Goal: Complete application form

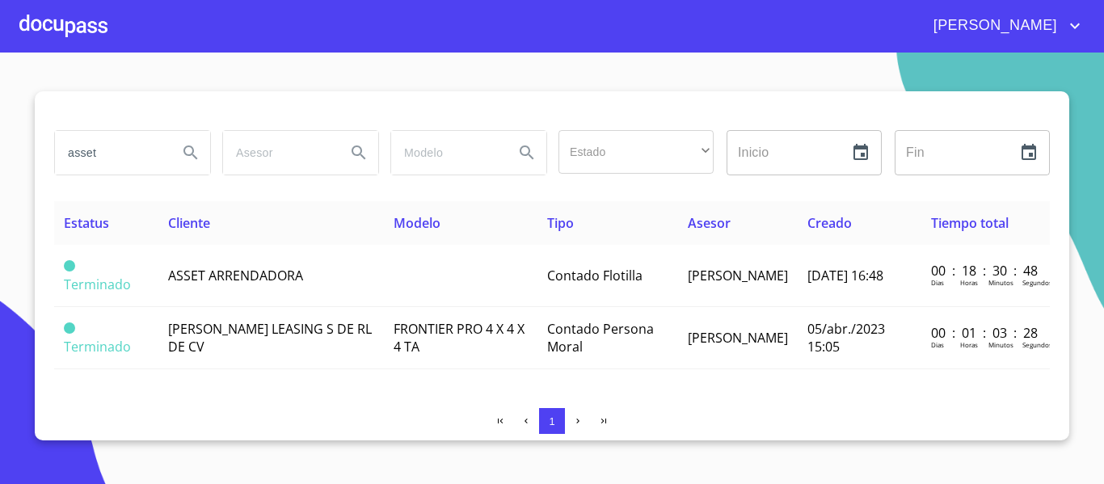
click at [123, 167] on input "asset" at bounding box center [110, 153] width 110 height 44
type input "a"
type input "campo 99"
click at [179, 154] on button "Search" at bounding box center [190, 152] width 39 height 39
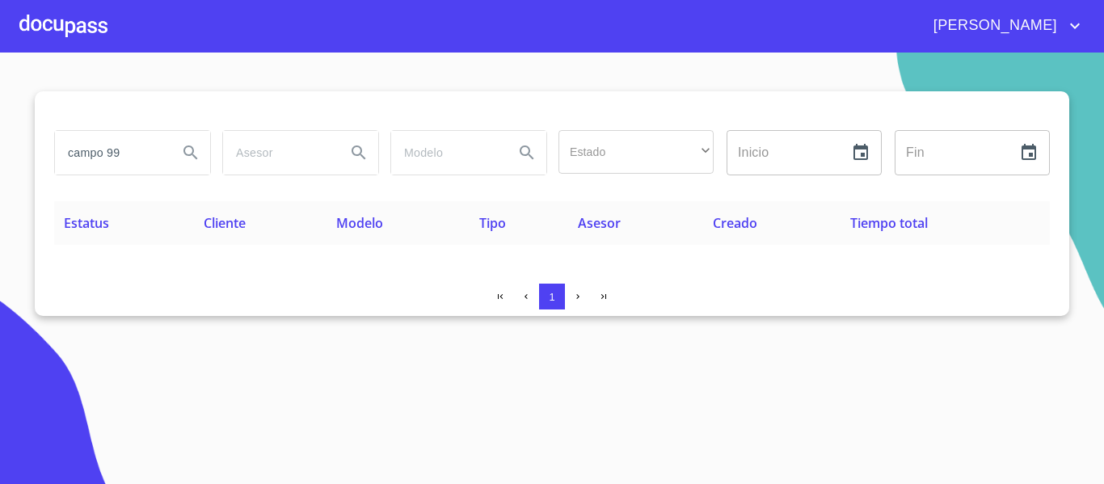
click at [38, 21] on div at bounding box center [63, 26] width 88 height 52
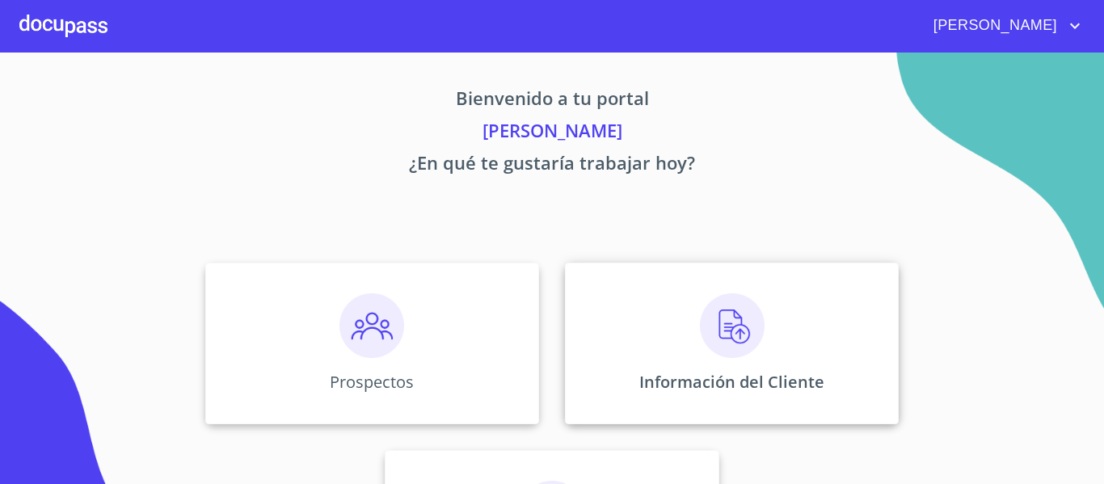
click at [587, 332] on div "Información del Cliente" at bounding box center [732, 344] width 334 height 162
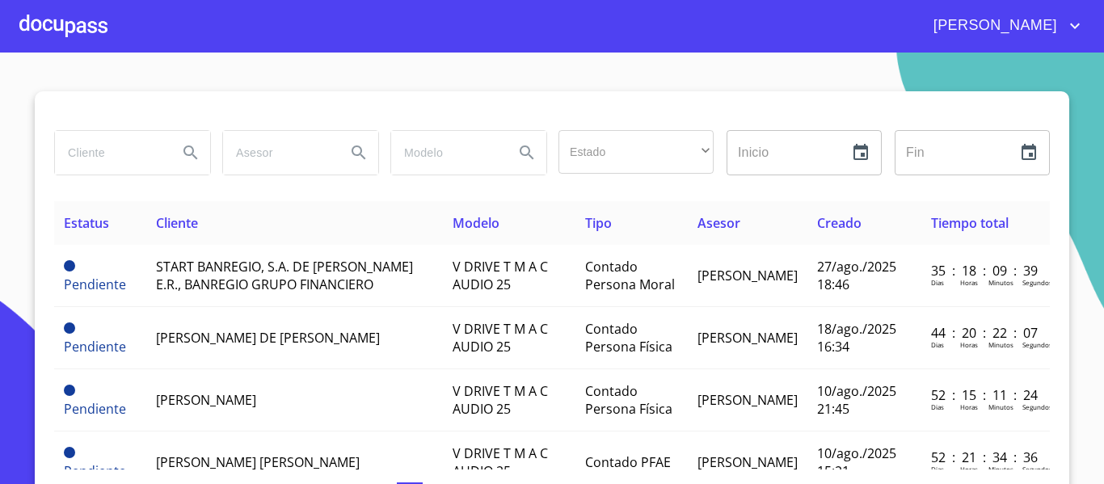
click at [115, 162] on input "search" at bounding box center [110, 153] width 110 height 44
click at [107, 161] on input "search" at bounding box center [110, 153] width 110 height 44
click at [67, 29] on div at bounding box center [63, 26] width 88 height 52
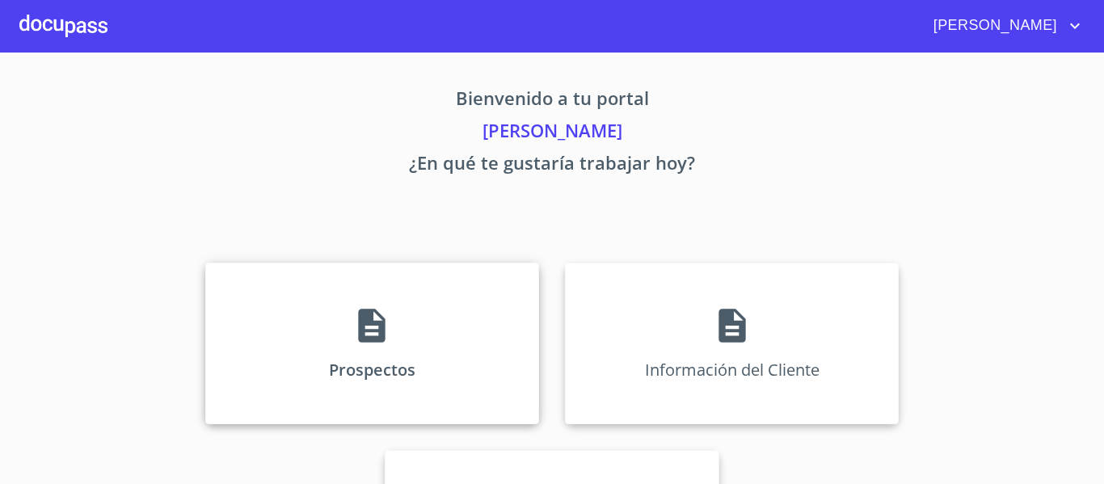
click at [314, 304] on div "Prospectos" at bounding box center [372, 344] width 334 height 162
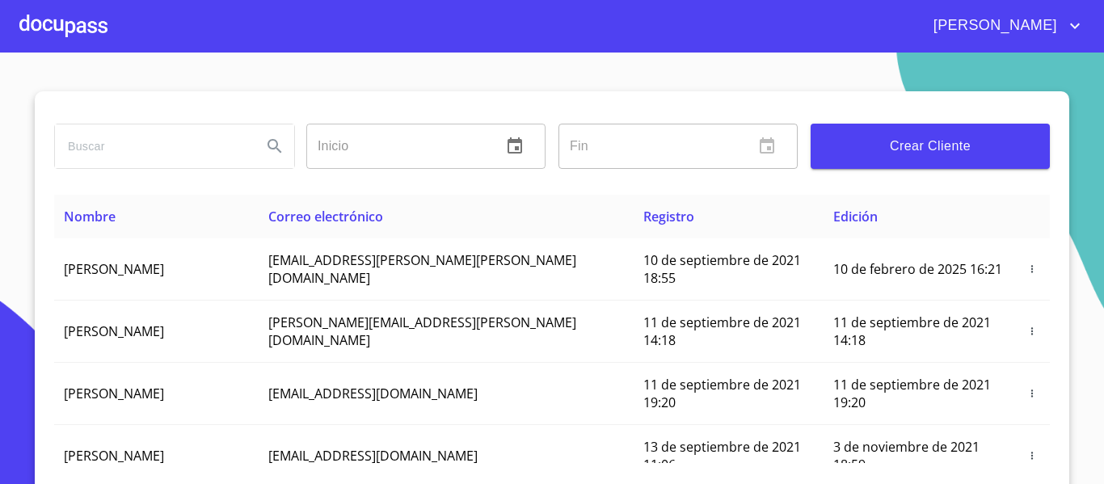
click at [840, 148] on span "Crear Cliente" at bounding box center [930, 146] width 213 height 23
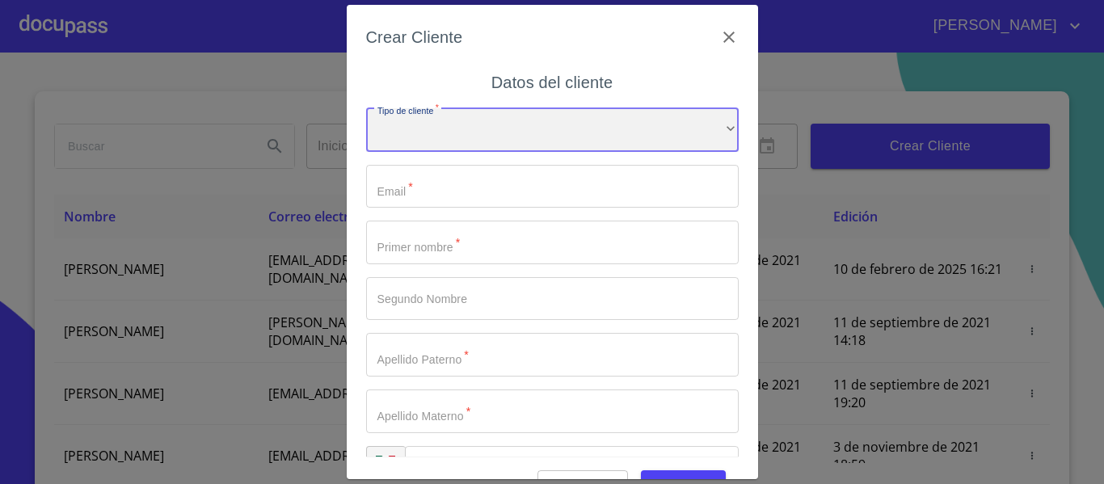
click at [549, 132] on div "​" at bounding box center [552, 130] width 373 height 44
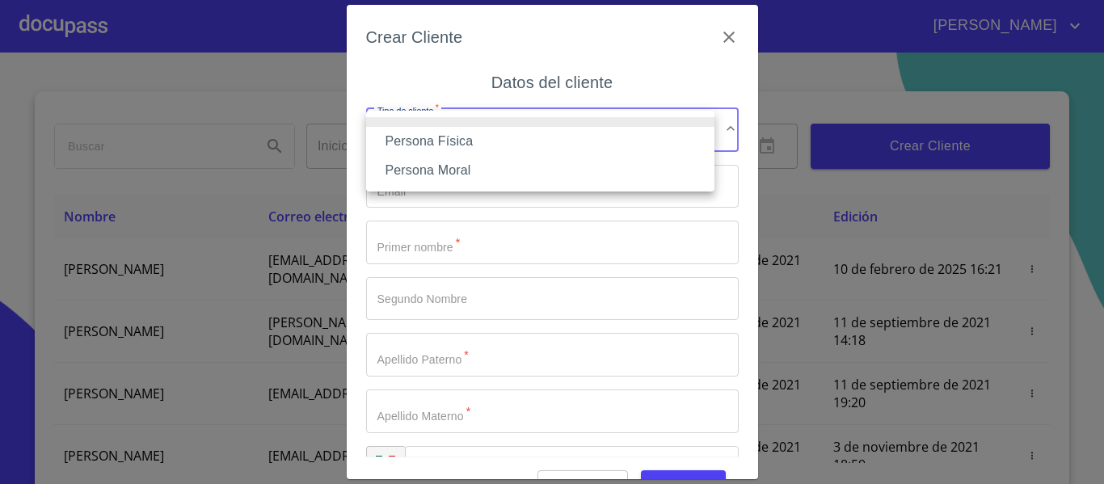
click at [441, 167] on li "Persona Moral" at bounding box center [540, 170] width 348 height 29
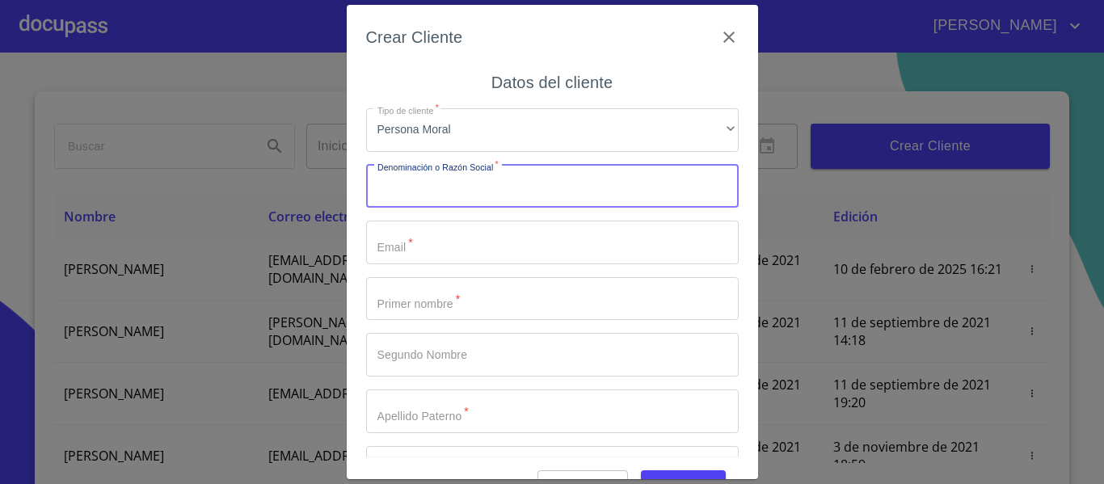
click at [437, 181] on input "Tipo de cliente   *" at bounding box center [552, 187] width 373 height 44
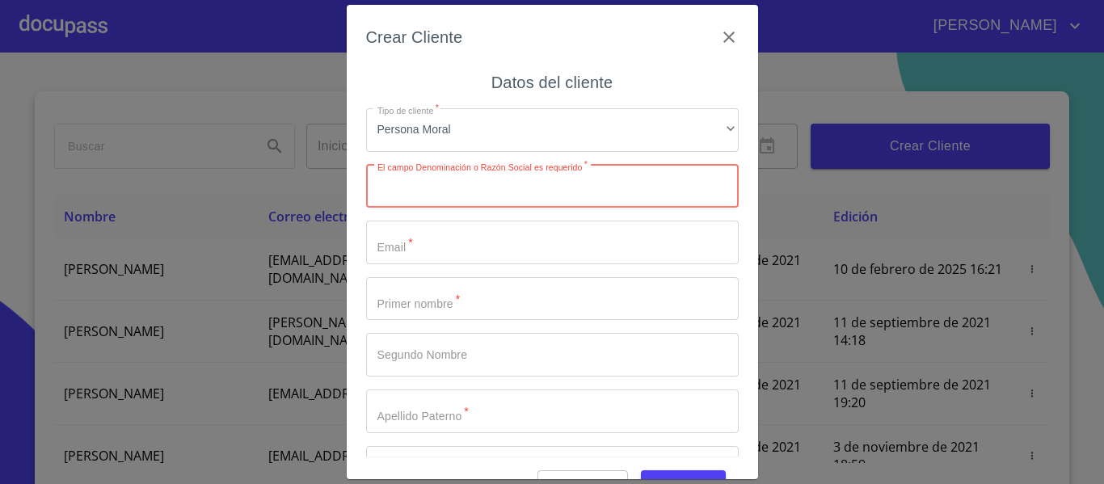
click at [426, 195] on input "Tipo de cliente   *" at bounding box center [552, 187] width 373 height 44
type input "c"
type input "CAMPO 99 SA DE CV"
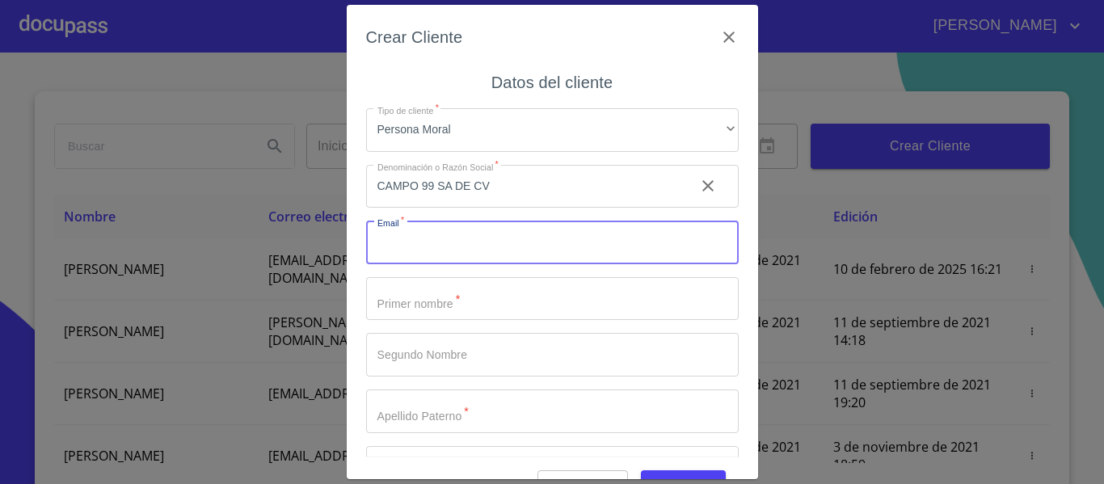
click at [416, 230] on input "Tipo de cliente   *" at bounding box center [552, 243] width 373 height 44
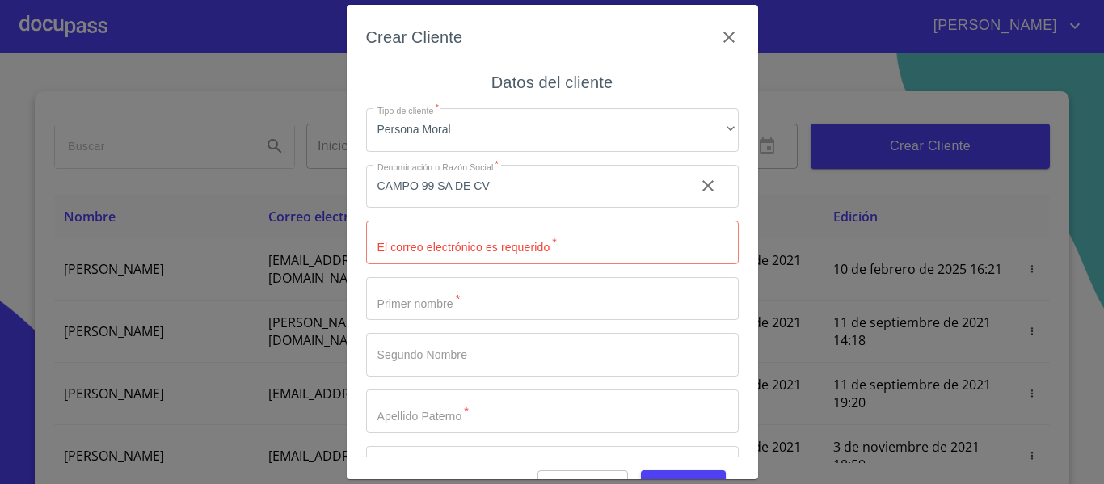
click at [432, 247] on input "Tipo de cliente   *" at bounding box center [552, 243] width 373 height 44
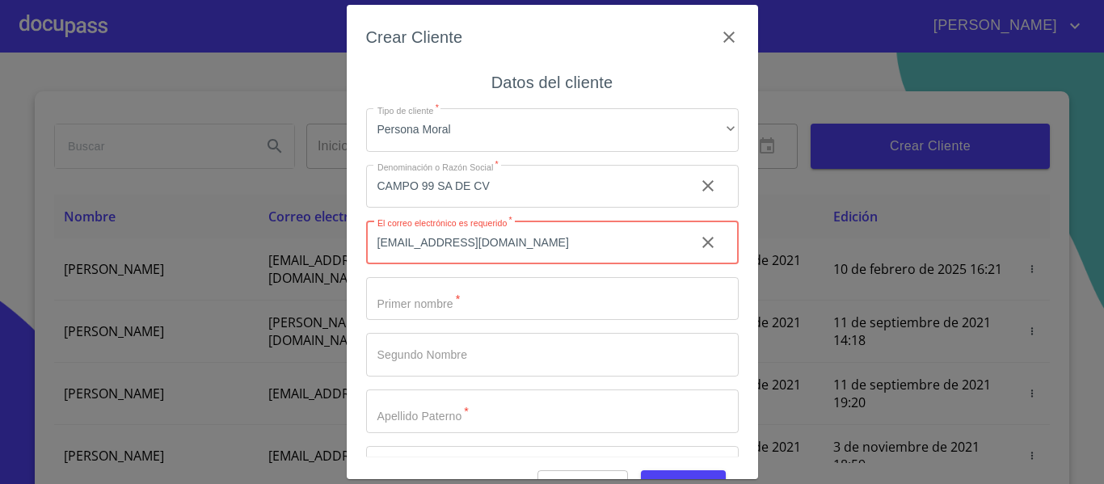
type input "[EMAIL_ADDRESS][DOMAIN_NAME]"
click at [449, 306] on input "Tipo de cliente   *" at bounding box center [552, 299] width 373 height 44
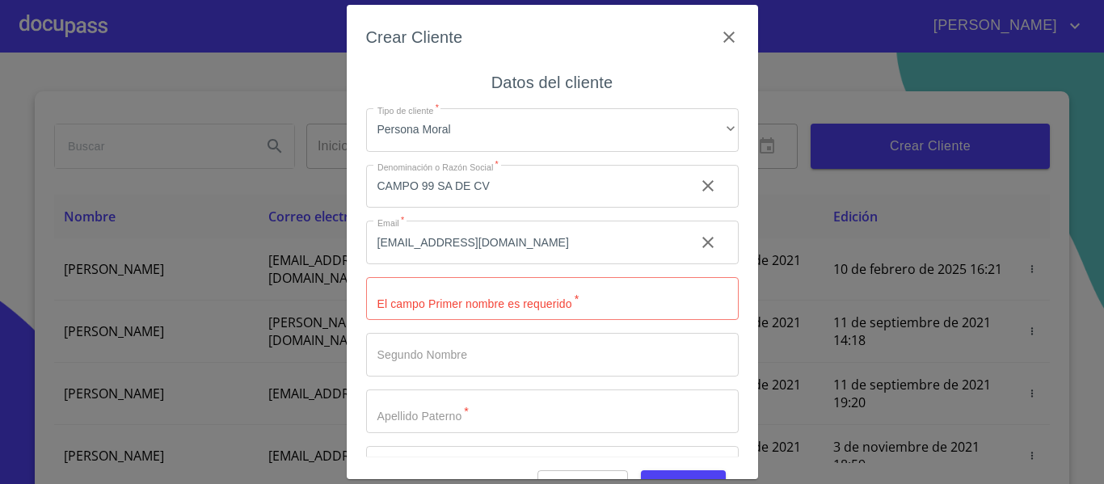
click at [420, 296] on input "Tipo de cliente   *" at bounding box center [552, 299] width 373 height 44
type input "MANUEL"
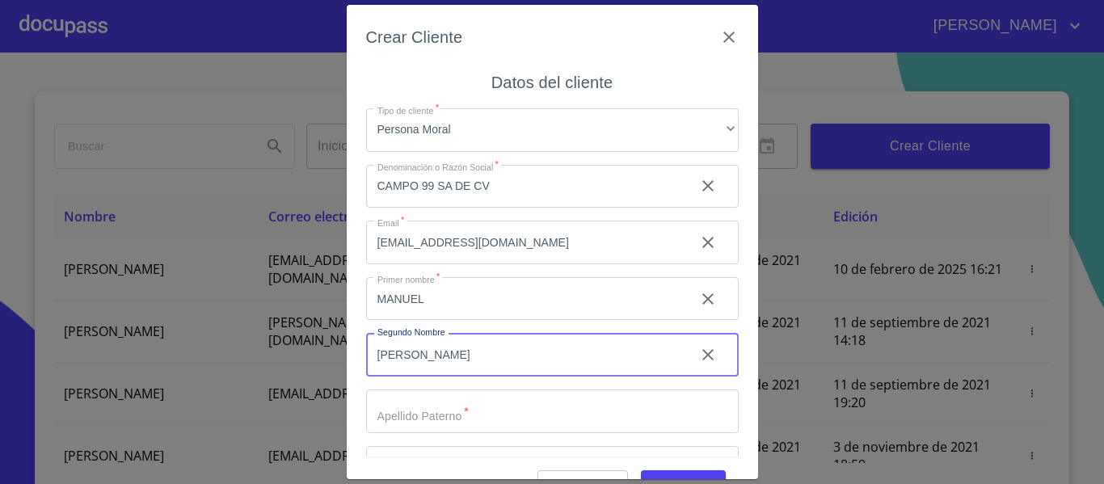
type input "[PERSON_NAME]"
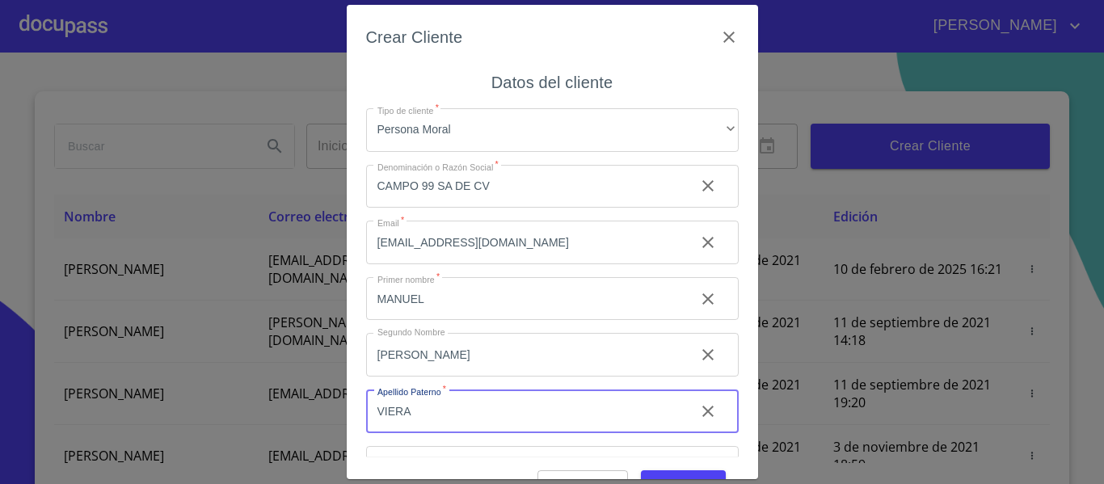
type input "VIERA"
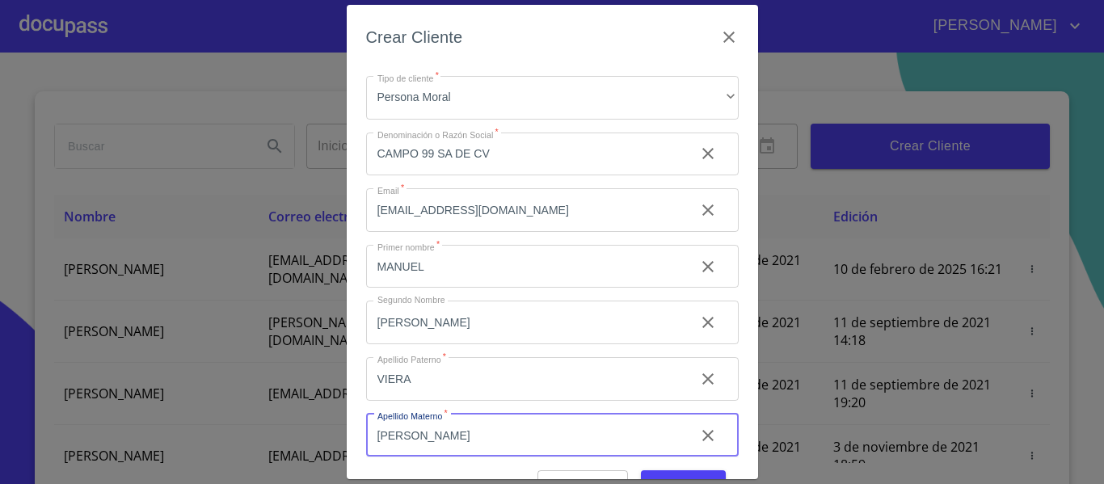
scroll to position [102, 0]
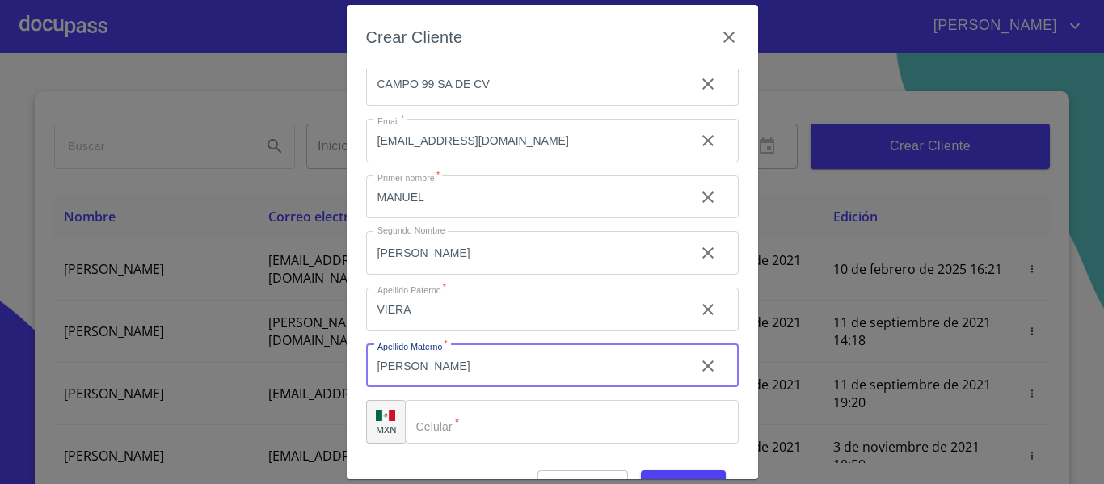
type input "[PERSON_NAME]"
click at [465, 430] on input "Tipo de cliente   *" at bounding box center [572, 422] width 334 height 44
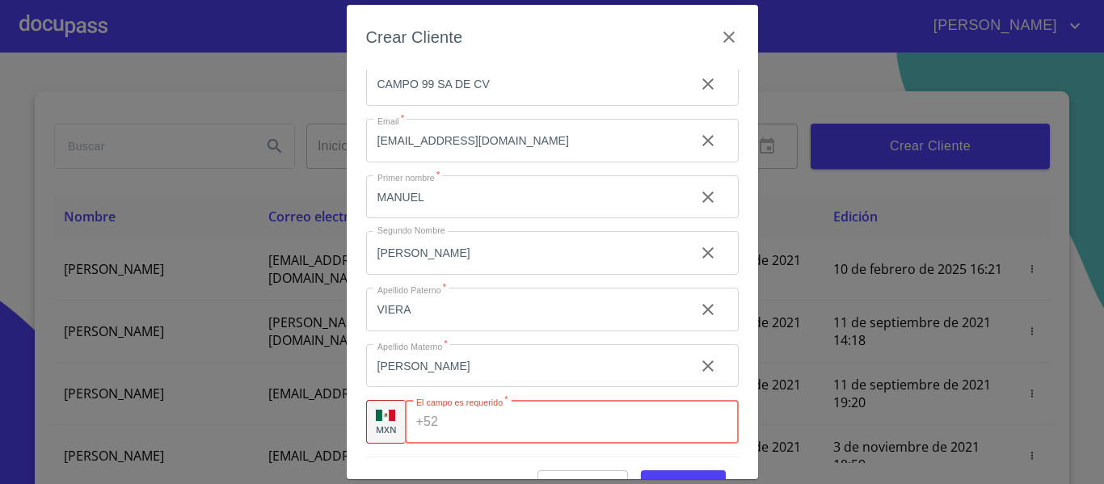
click at [458, 421] on input "Tipo de cliente   *" at bounding box center [591, 422] width 293 height 44
type input "[PHONE_NUMBER]"
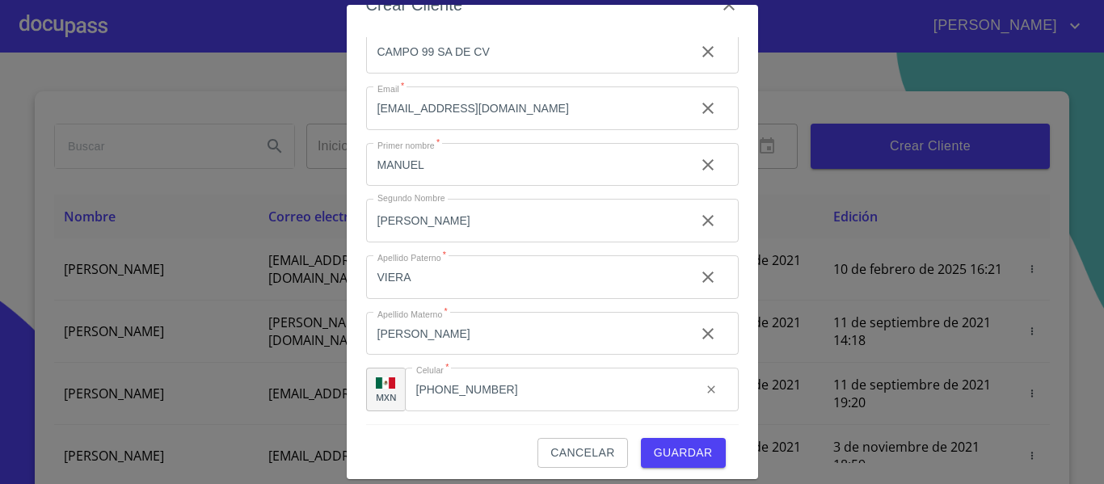
scroll to position [40, 0]
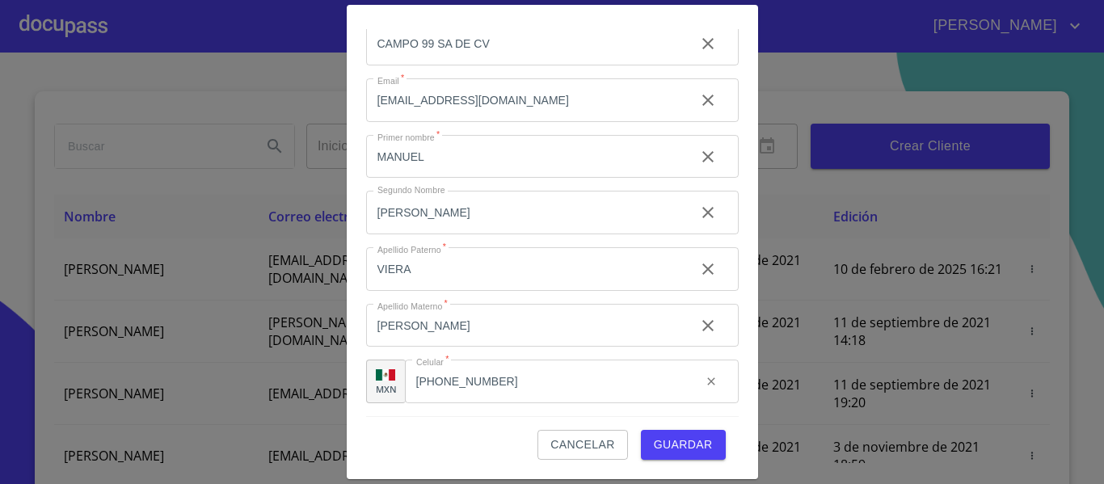
click at [677, 440] on span "Guardar" at bounding box center [683, 445] width 59 height 20
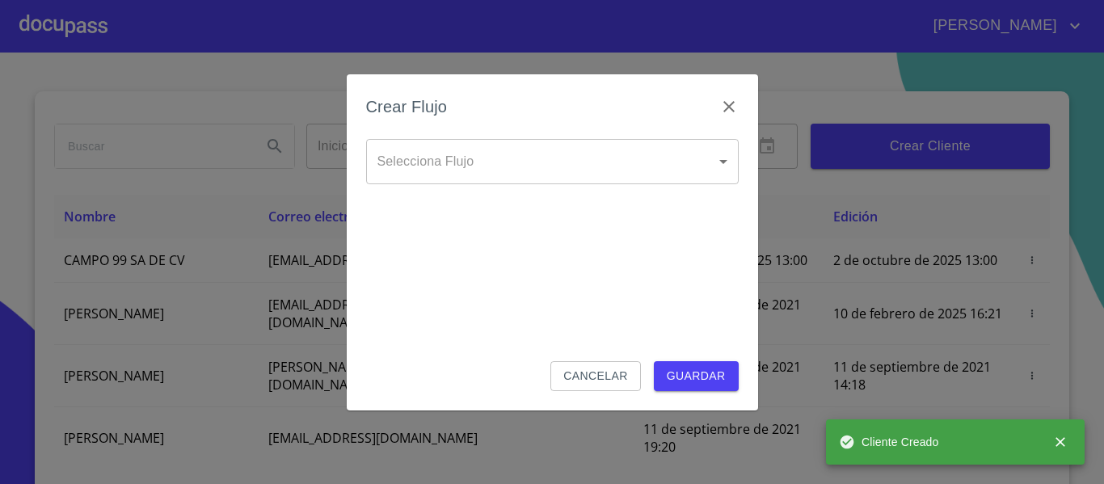
click at [643, 158] on body "[PERSON_NAME] ​ Fin ​ Crear Cliente Nombre Correo electrónico Registro Edición …" at bounding box center [552, 242] width 1104 height 484
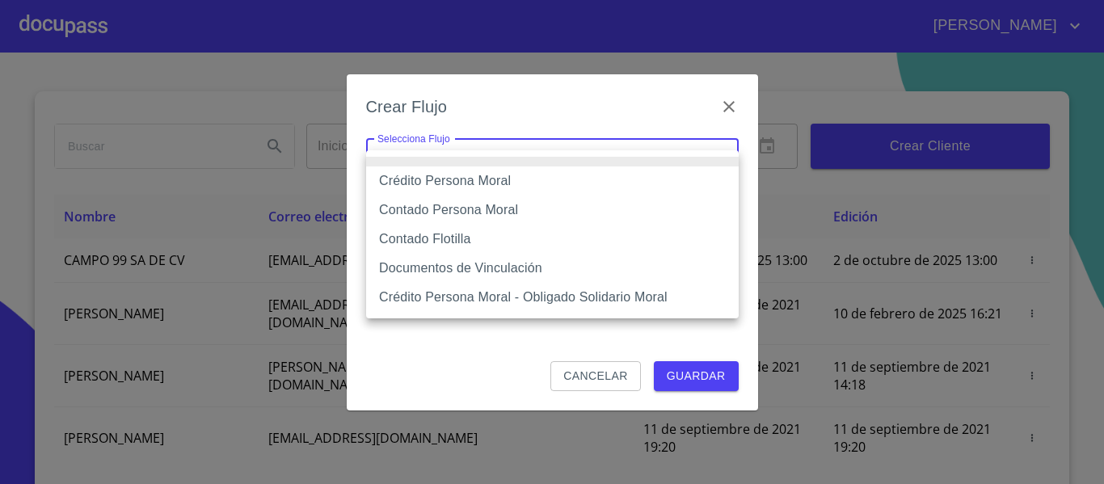
click at [457, 213] on li "Contado Persona Moral" at bounding box center [552, 210] width 373 height 29
type input "6112cf9d60c1d0a048e62677"
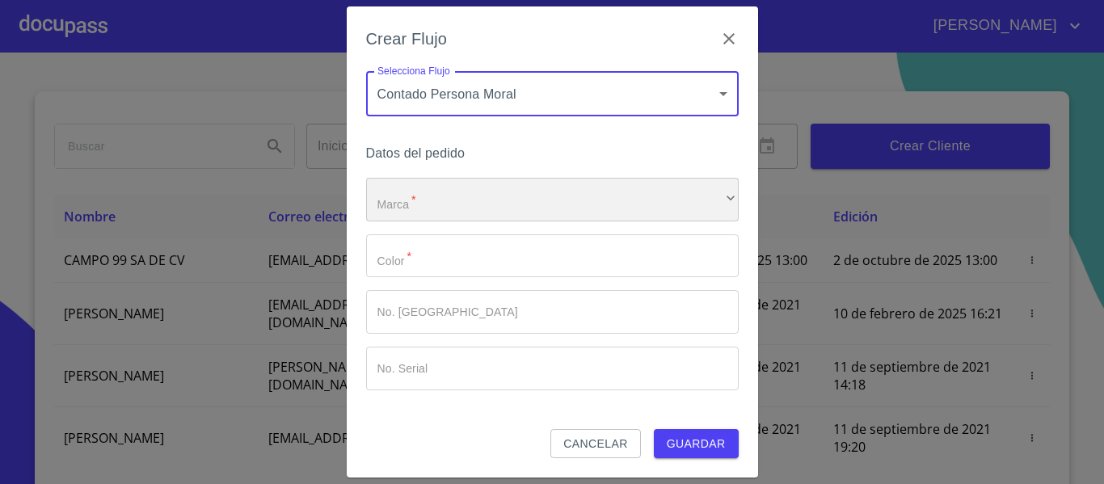
click at [422, 200] on div "​" at bounding box center [552, 200] width 373 height 44
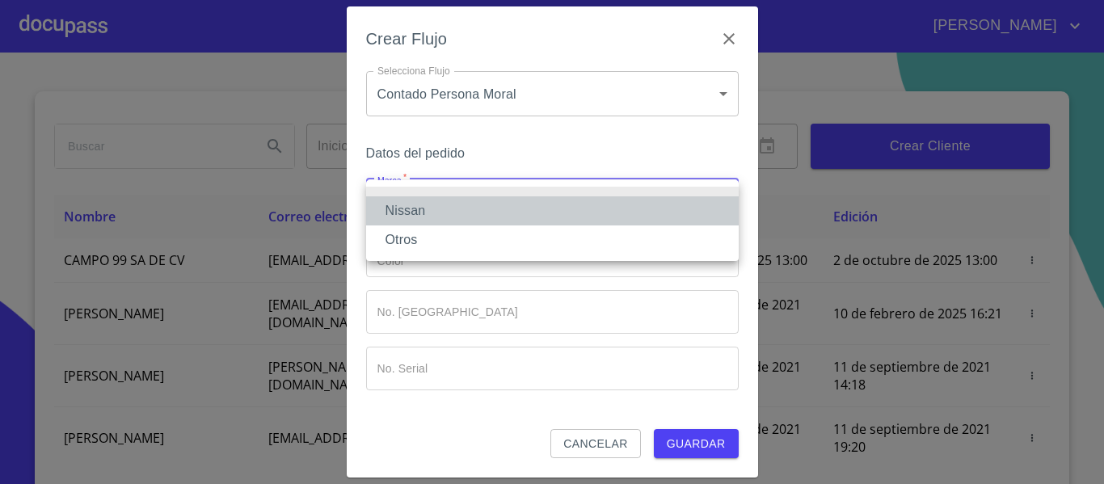
click at [398, 207] on li "Nissan" at bounding box center [552, 210] width 373 height 29
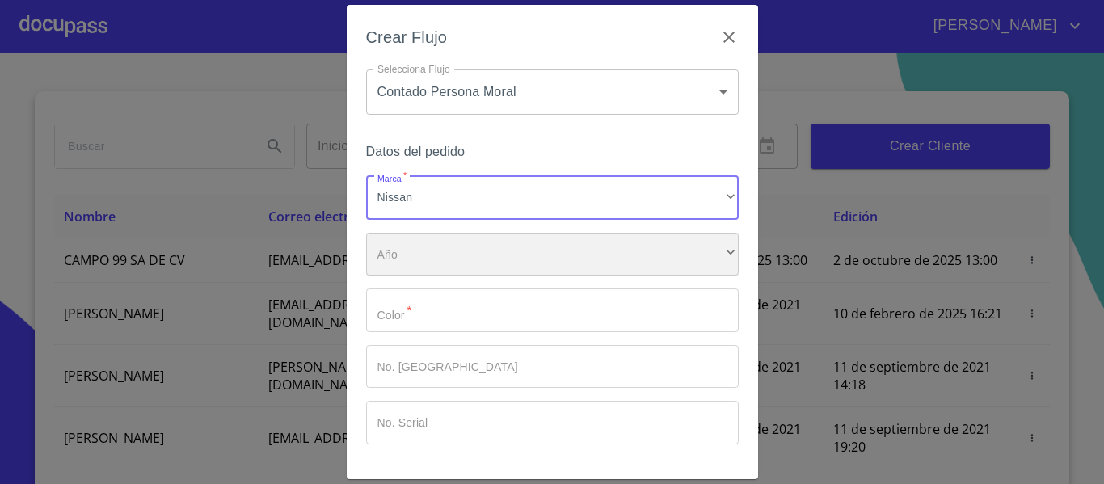
click at [424, 258] on div "​" at bounding box center [552, 255] width 373 height 44
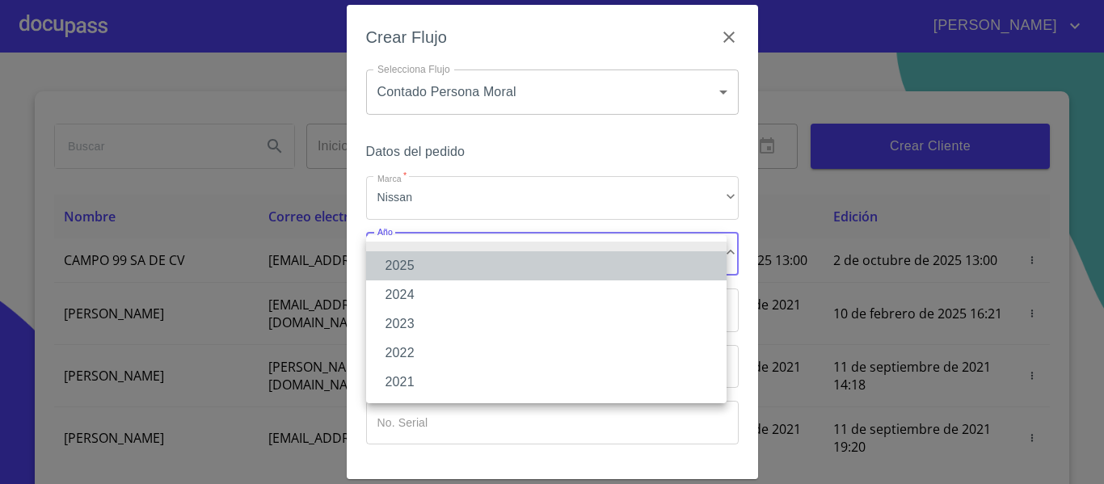
drag, startPoint x: 399, startPoint y: 264, endPoint x: 405, endPoint y: 292, distance: 28.2
click at [399, 269] on li "2025" at bounding box center [546, 265] width 361 height 29
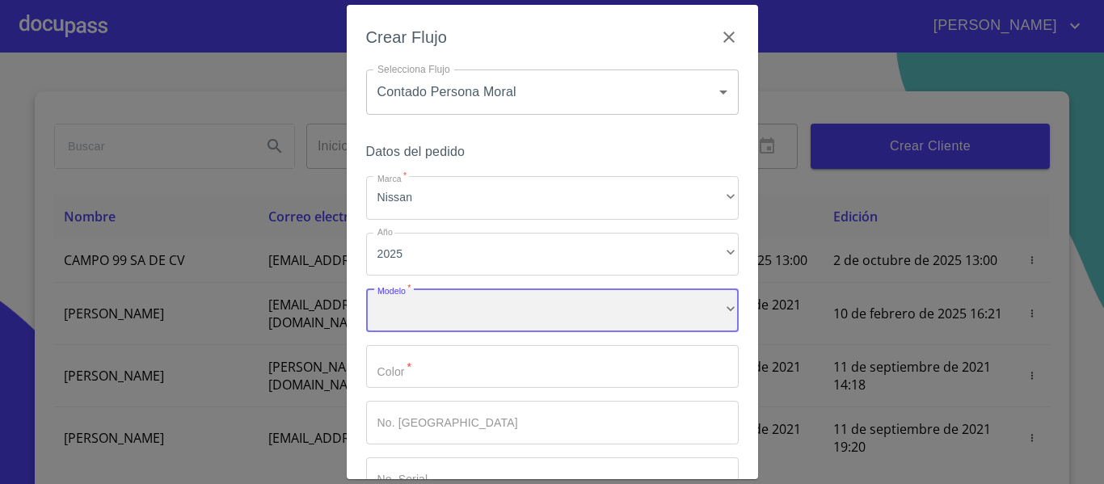
click at [417, 322] on div "​" at bounding box center [552, 311] width 373 height 44
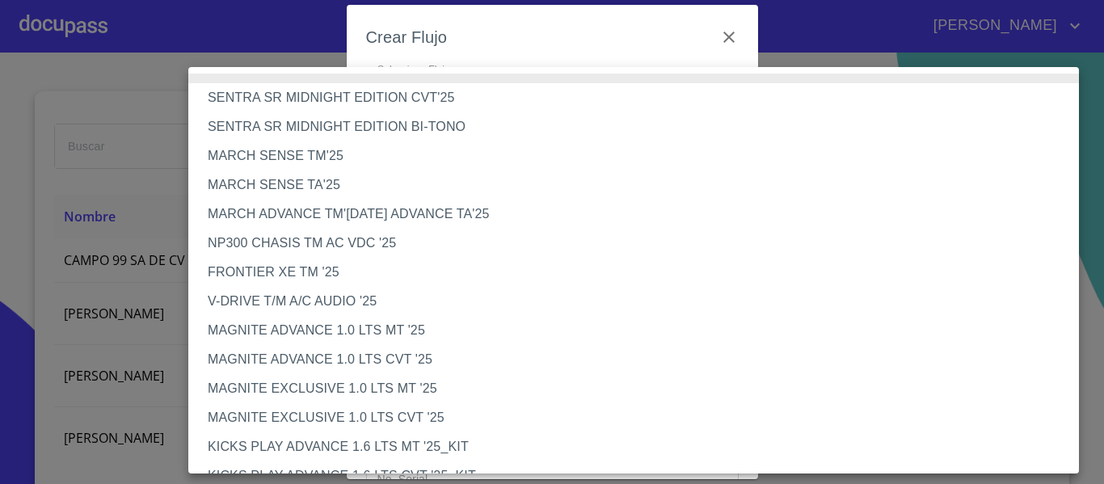
click at [309, 247] on li "NP300 CHASIS TM AC VDC '25" at bounding box center [639, 243] width 903 height 29
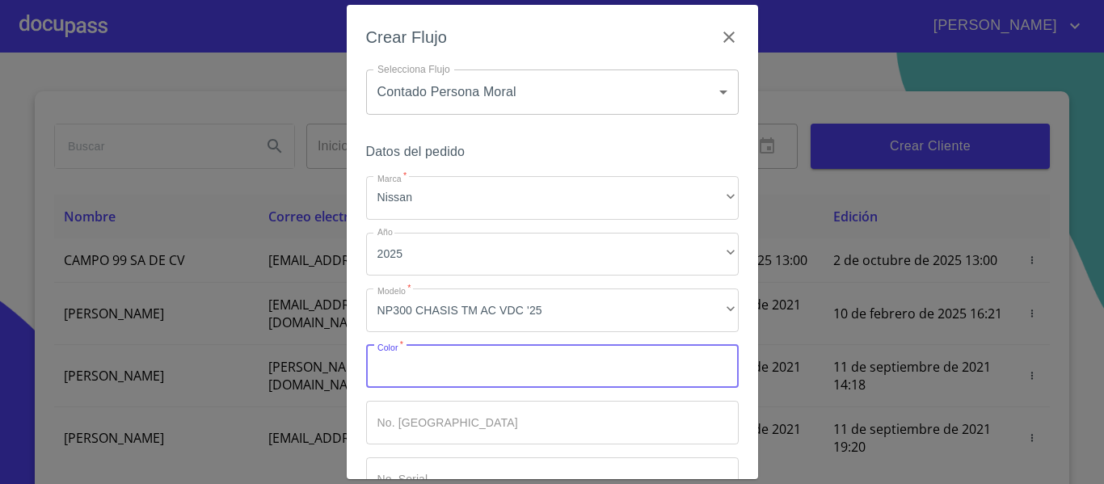
click at [431, 376] on input "Marca   *" at bounding box center [552, 367] width 373 height 44
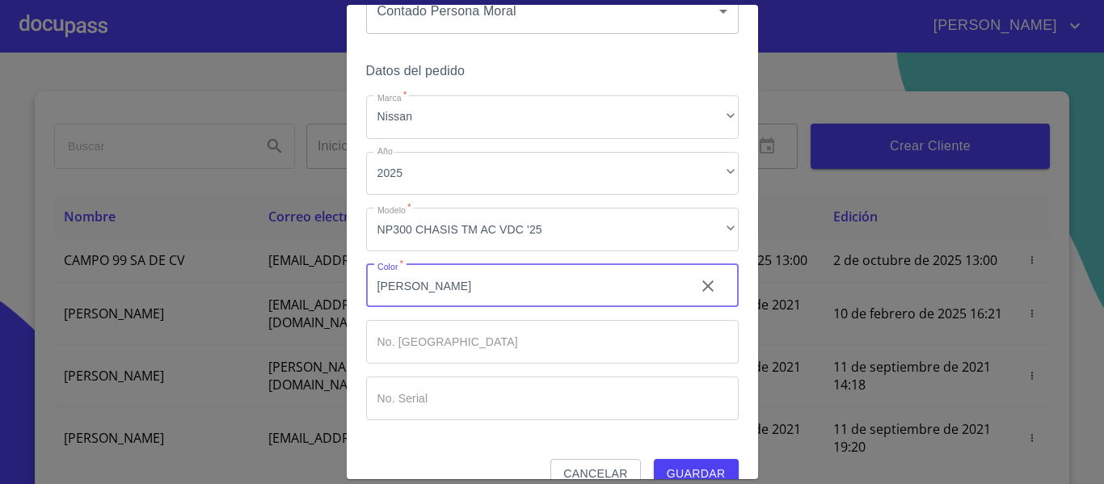
type input "[PERSON_NAME]"
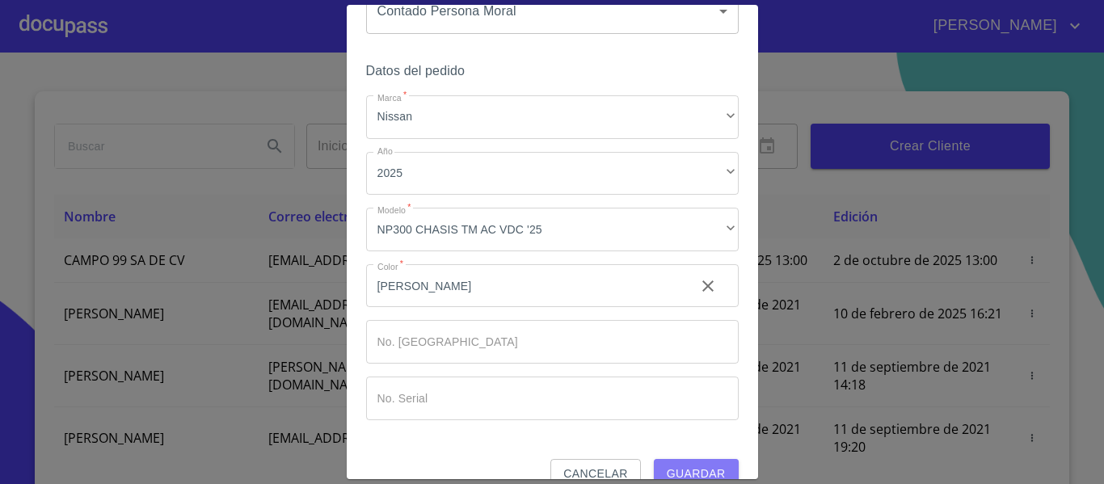
click at [676, 471] on span "Guardar" at bounding box center [696, 474] width 59 height 20
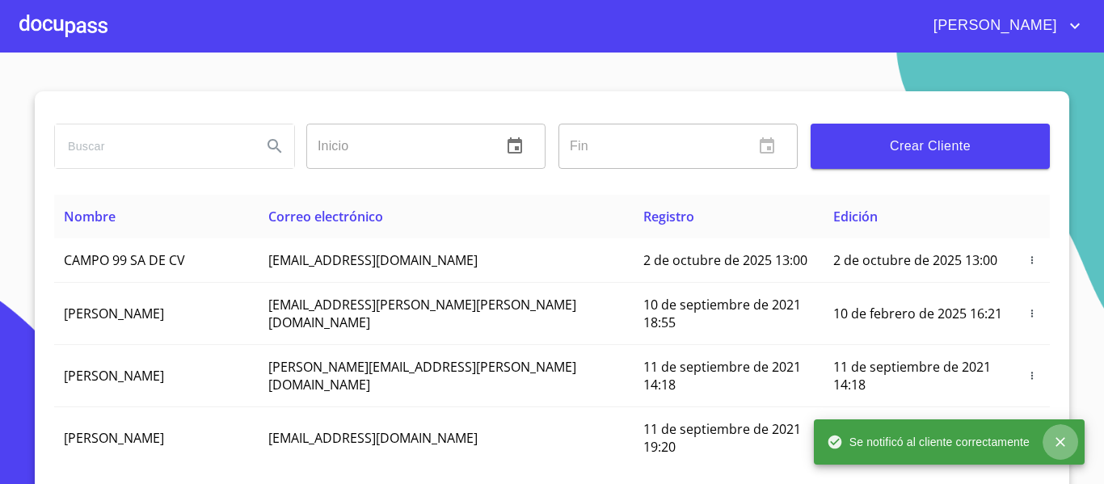
click at [1060, 444] on icon "close" at bounding box center [1061, 442] width 10 height 10
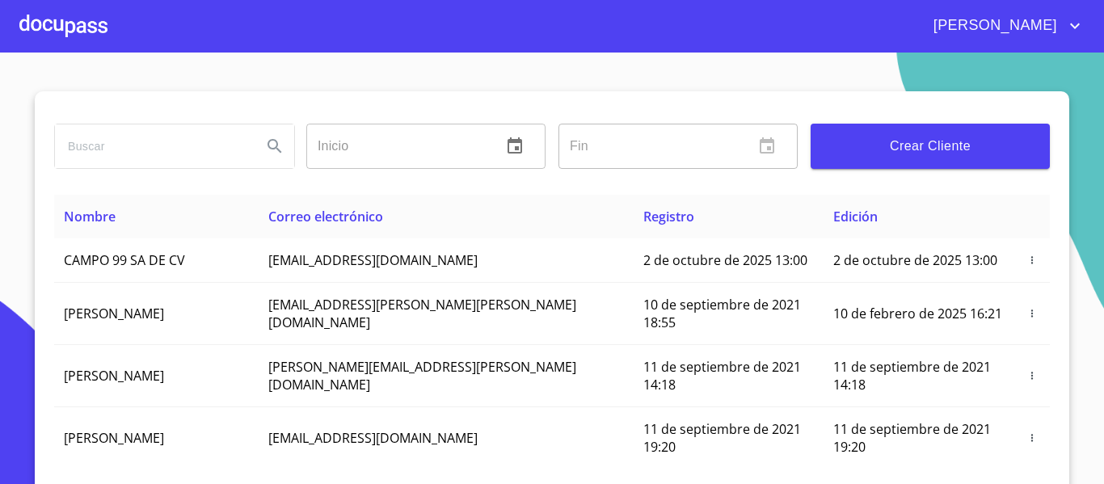
click at [74, 24] on div at bounding box center [63, 26] width 88 height 52
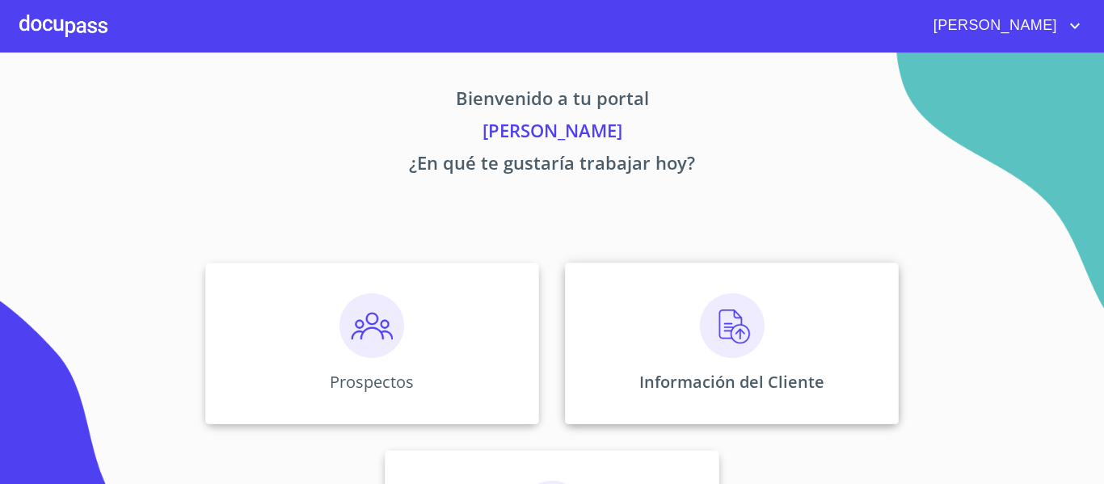
click at [585, 310] on div "Información del Cliente" at bounding box center [732, 344] width 334 height 162
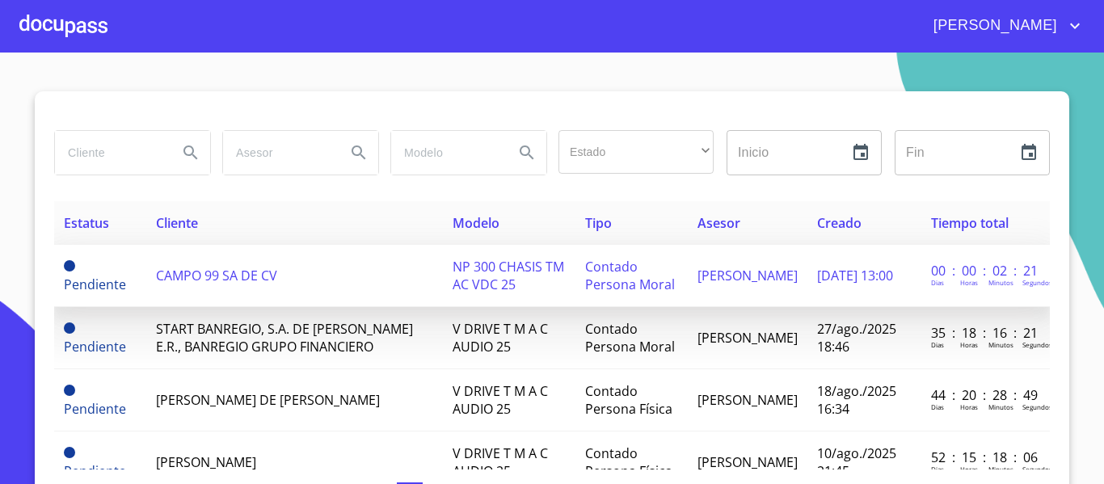
click at [266, 271] on span "CAMPO 99 SA DE CV" at bounding box center [216, 276] width 121 height 18
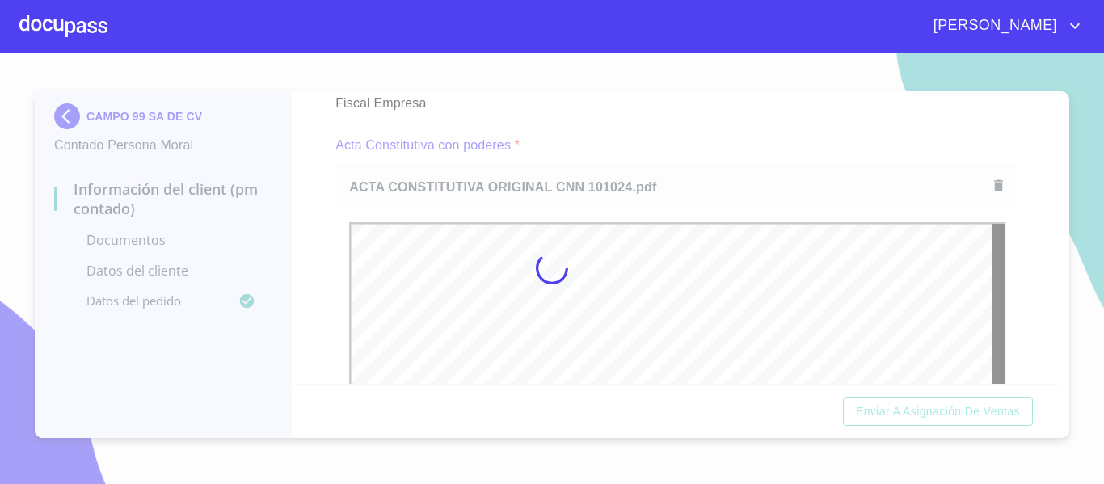
click at [1054, 375] on div at bounding box center [552, 269] width 1104 height 432
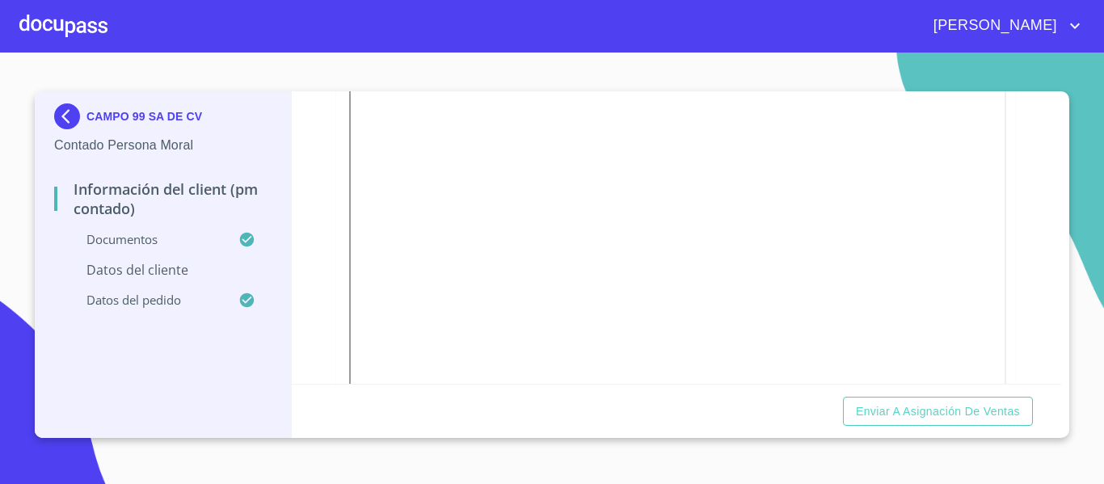
scroll to position [3292, 0]
click at [1038, 157] on div "Información del Client (PM contado) Documentos Documento de identificación repr…" at bounding box center [677, 237] width 770 height 293
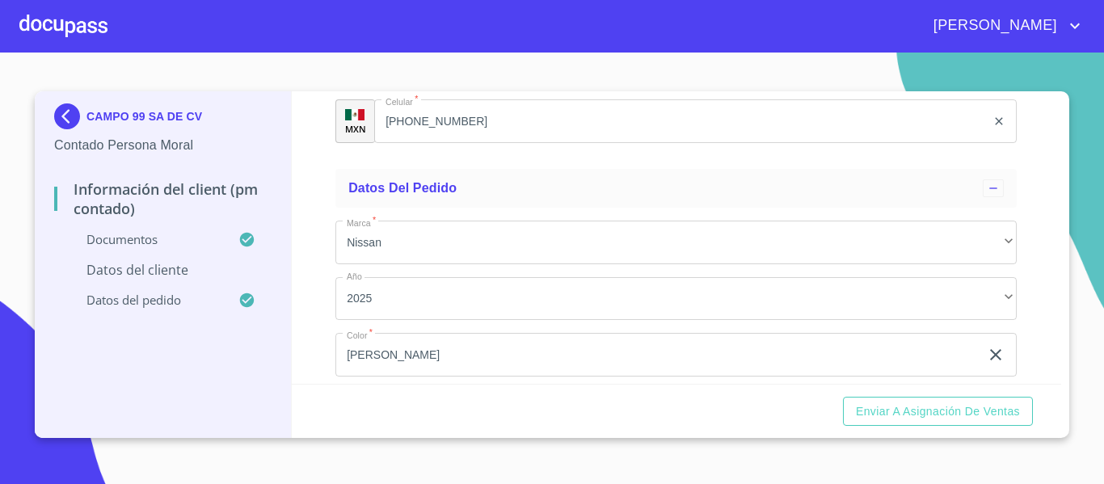
scroll to position [6869, 0]
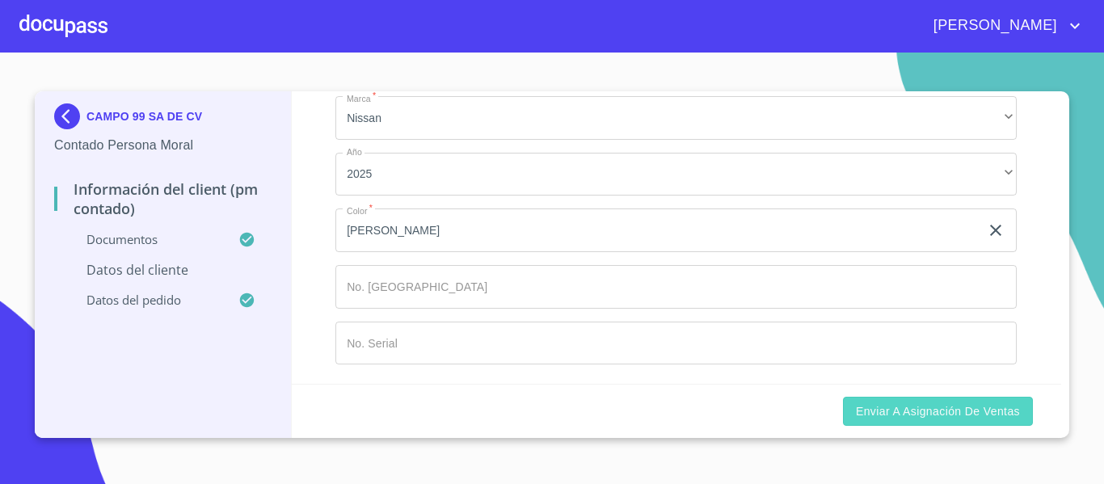
click at [899, 413] on span "Enviar a Asignación de Ventas" at bounding box center [938, 412] width 164 height 20
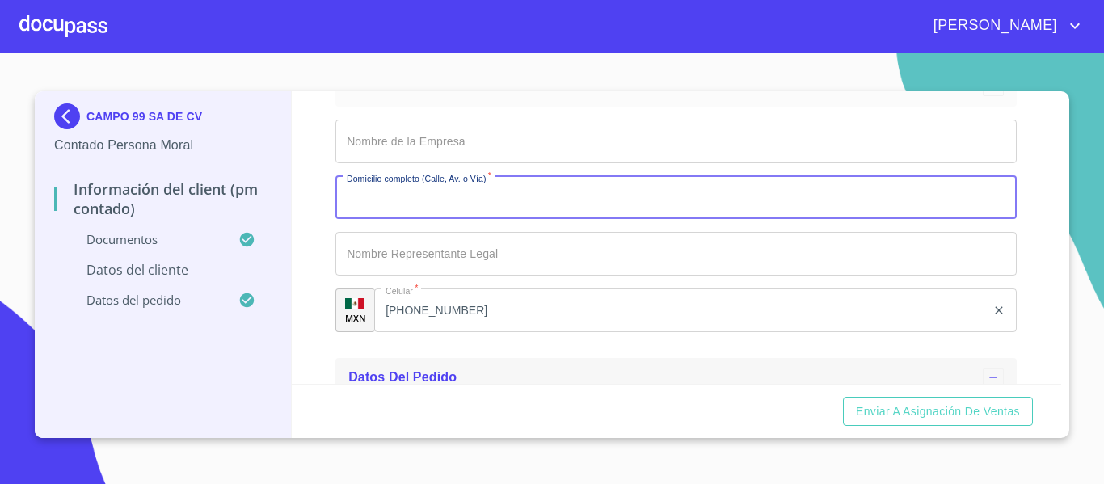
scroll to position [6479, 0]
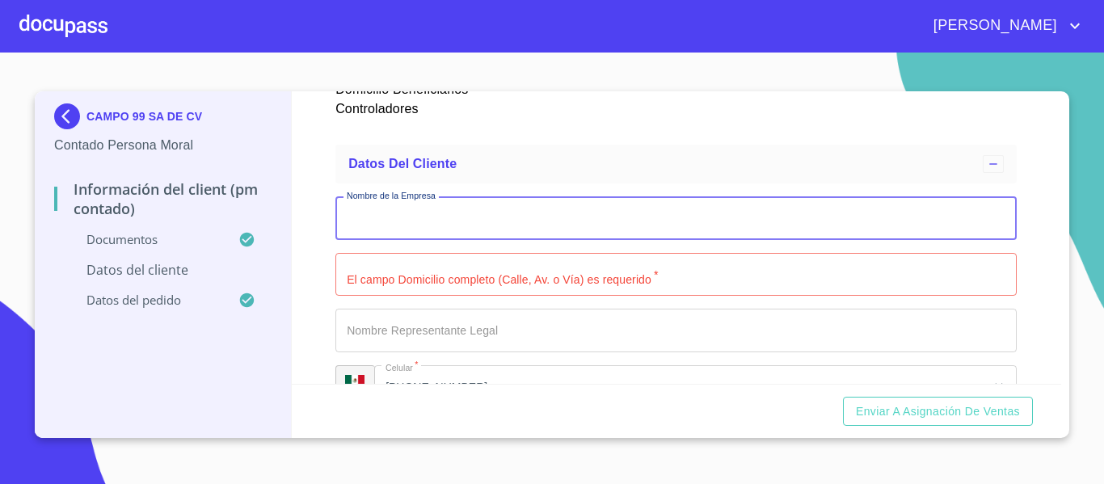
click at [381, 213] on input "Documento de identificación representante legal.   *" at bounding box center [675, 218] width 681 height 44
click at [410, 217] on input "Documento de identificación representante legal.   *" at bounding box center [675, 218] width 681 height 44
type input "CAMPO 99 SA DE CV"
click at [389, 277] on input "Documento de identificación representante legal.   *" at bounding box center [675, 275] width 681 height 44
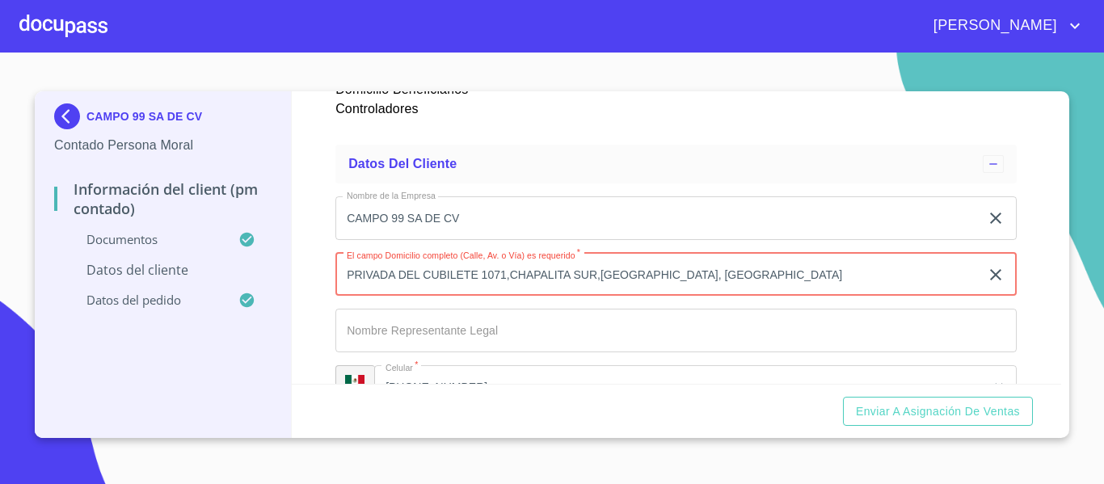
type input "PRIVADA DEL CUBILETE 1071,CHAPALITA SUR,[GEOGRAPHIC_DATA], [GEOGRAPHIC_DATA]"
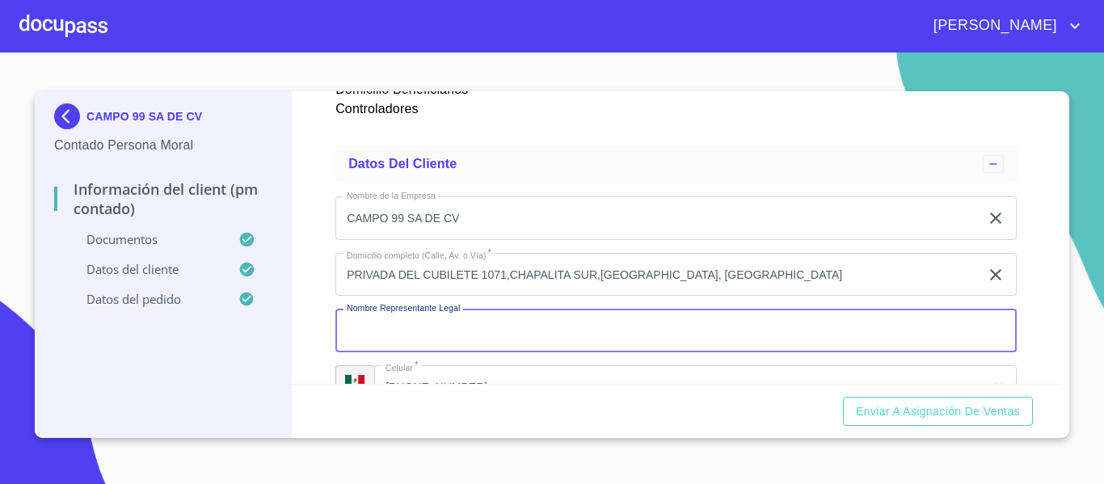
click at [503, 336] on input "Documento de identificación representante legal.   *" at bounding box center [675, 331] width 681 height 44
click at [426, 335] on input "Documento de identificación representante legal.   *" at bounding box center [675, 331] width 681 height 44
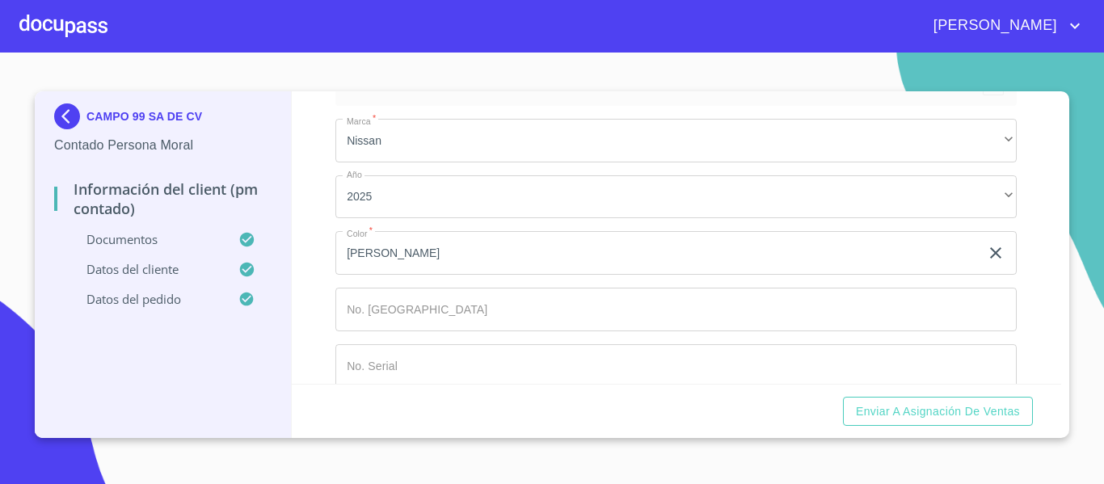
scroll to position [6869, 0]
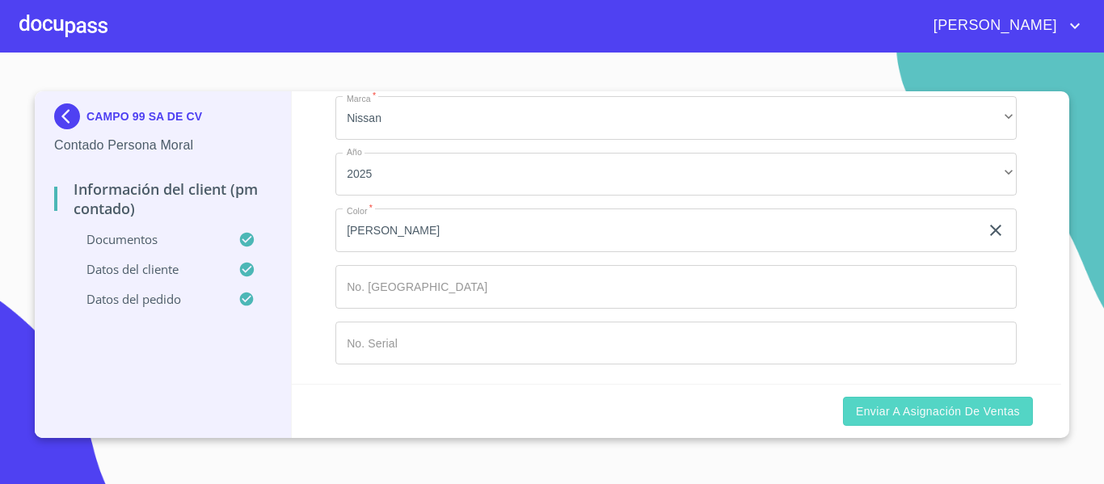
type input "[PERSON_NAME] [PERSON_NAME]"
click at [886, 417] on span "Enviar a Asignación de Ventas" at bounding box center [938, 412] width 164 height 20
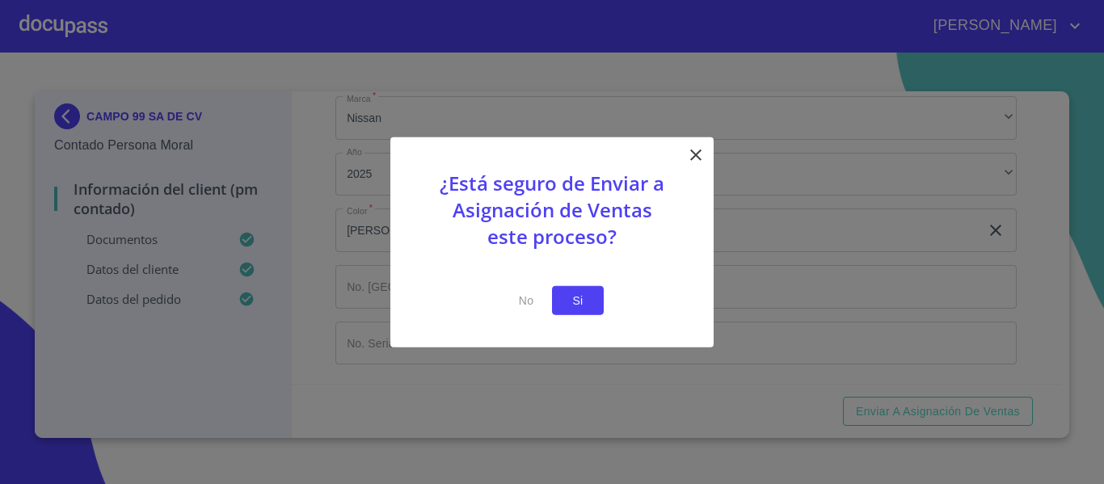
click at [570, 302] on span "Si" at bounding box center [578, 300] width 26 height 20
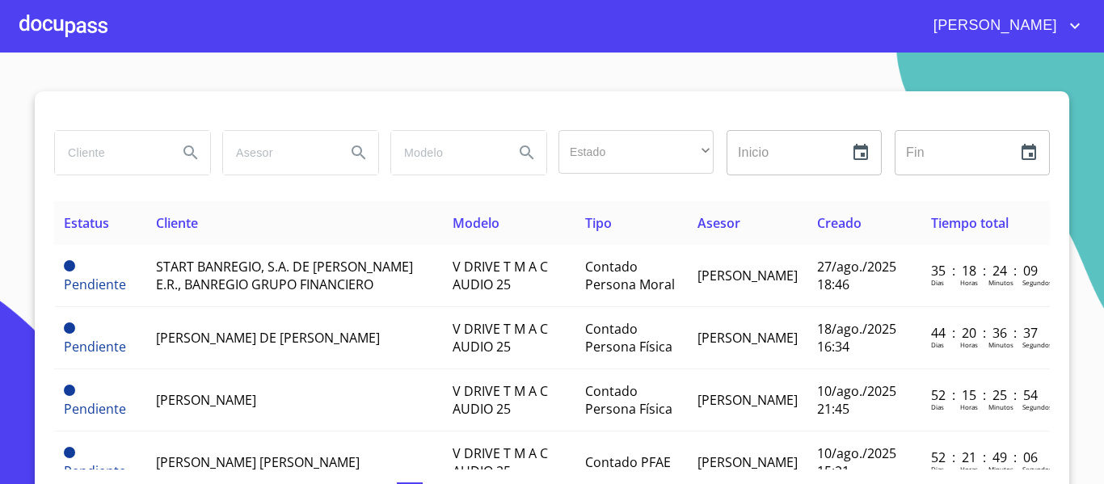
click at [65, 19] on div at bounding box center [63, 26] width 88 height 52
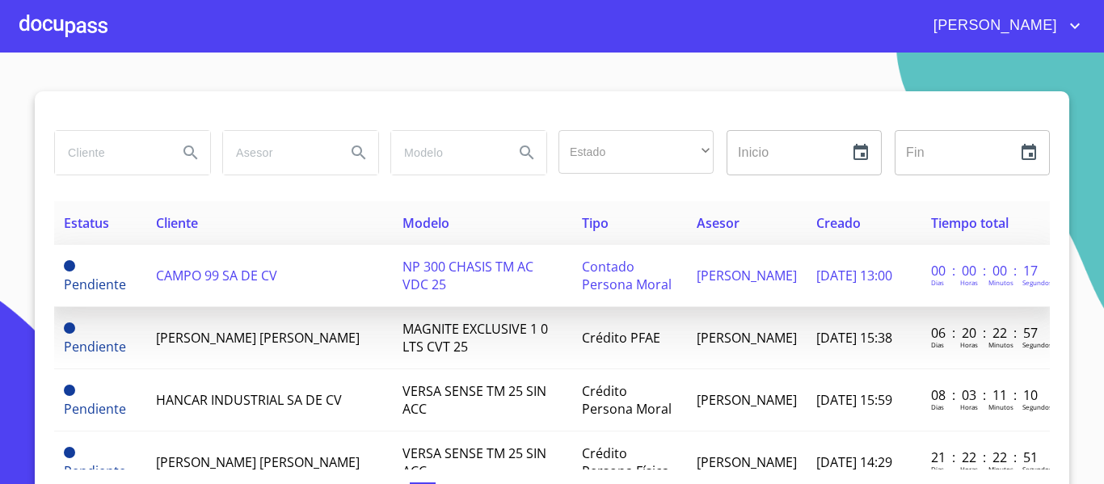
click at [138, 289] on td "Pendiente" at bounding box center [100, 276] width 92 height 62
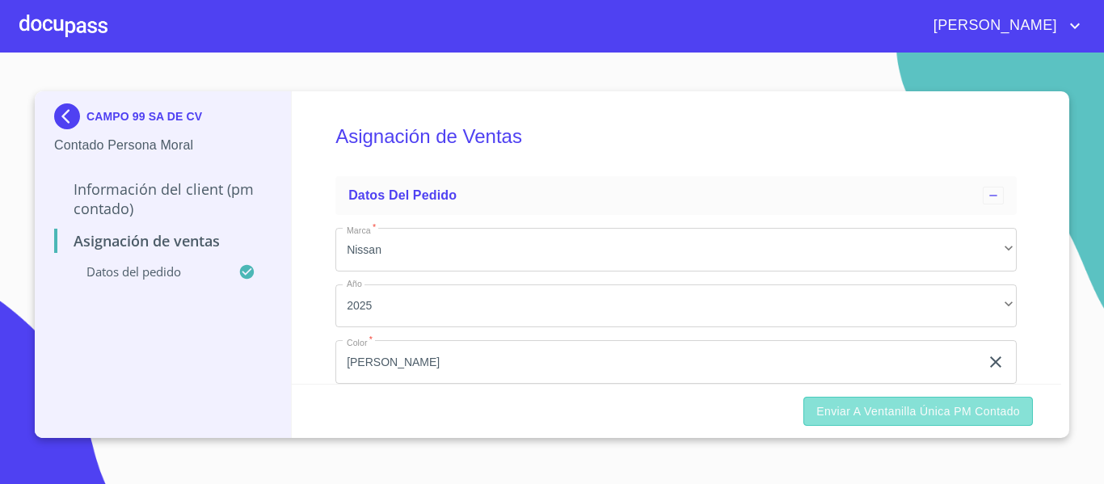
click at [885, 409] on span "Enviar a Ventanilla única PM contado" at bounding box center [918, 412] width 204 height 20
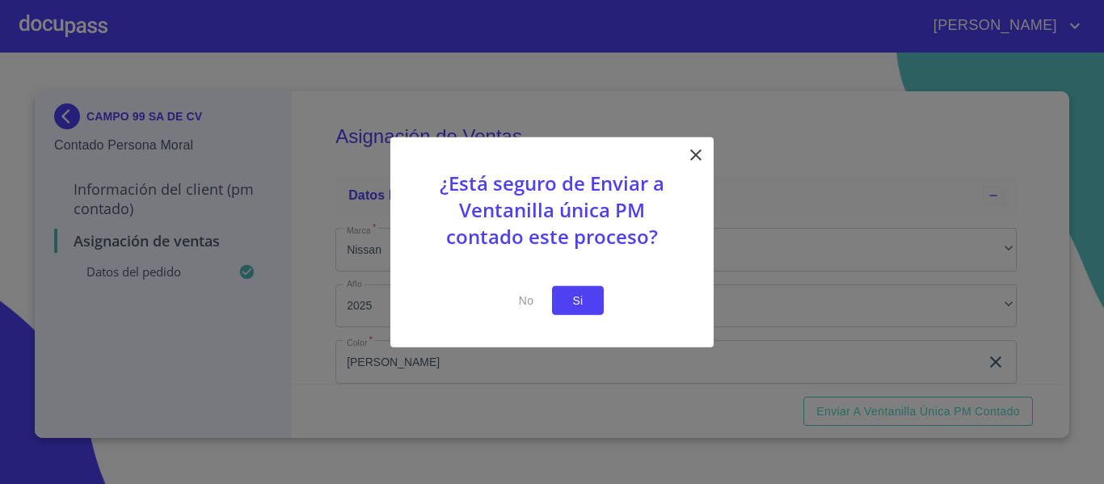
click at [577, 297] on span "Si" at bounding box center [578, 300] width 26 height 20
